Goal: Task Accomplishment & Management: Use online tool/utility

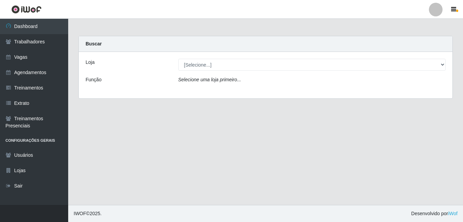
click at [211, 64] on select "[Selecione...] [GEOGRAPHIC_DATA] - [DATE][GEOGRAPHIC_DATA]" at bounding box center [312, 65] width 268 height 12
select select "471"
click at [178, 59] on select "[Selecione...] [GEOGRAPHIC_DATA] - [DATE][GEOGRAPHIC_DATA]" at bounding box center [312, 65] width 268 height 12
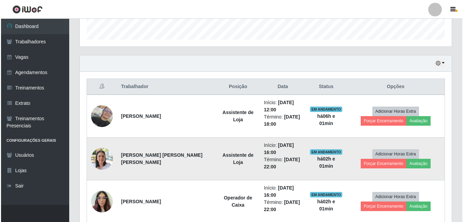
scroll to position [205, 0]
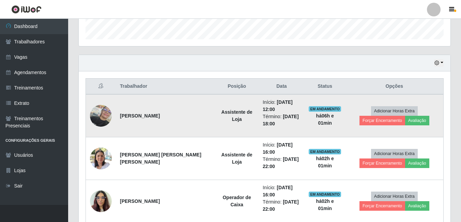
click at [101, 122] on img at bounding box center [101, 116] width 22 height 22
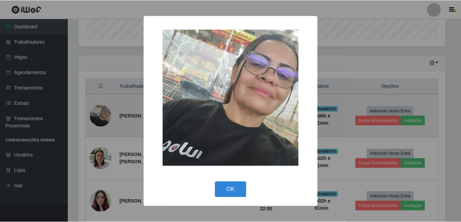
scroll to position [142, 369]
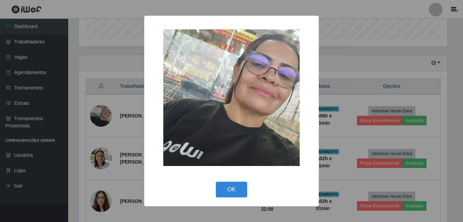
click at [386, 83] on div "× OK Cancel" at bounding box center [231, 111] width 463 height 222
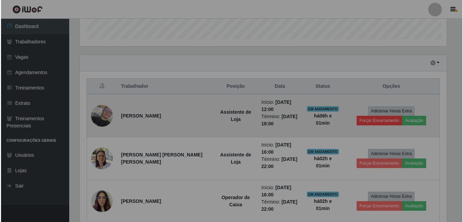
scroll to position [142, 372]
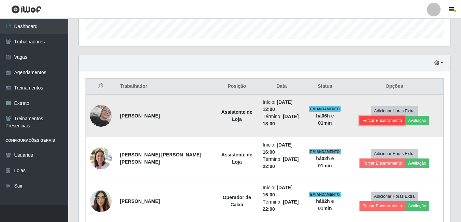
click at [405, 116] on button "Forçar Encerramento" at bounding box center [383, 121] width 46 height 10
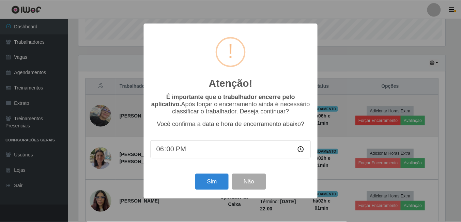
scroll to position [142, 369]
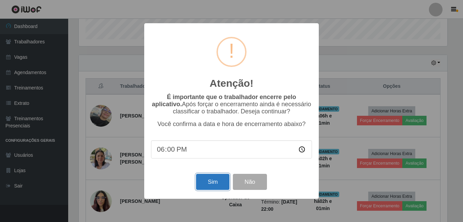
click at [206, 183] on button "Sim" at bounding box center [212, 182] width 33 height 16
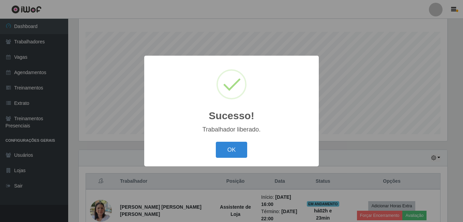
click at [216, 142] on button "OK" at bounding box center [232, 150] width 32 height 16
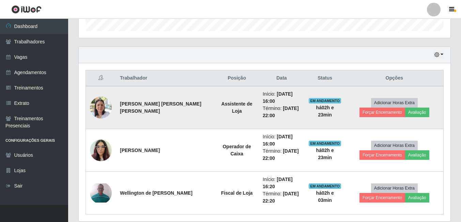
scroll to position [238, 0]
